Goal: Task Accomplishment & Management: Manage account settings

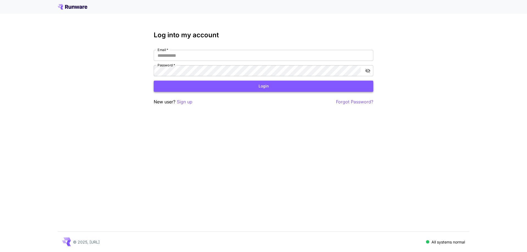
type input "**********"
click at [229, 86] on button "Login" at bounding box center [264, 86] width 220 height 11
